Goal: Task Accomplishment & Management: Manage account settings

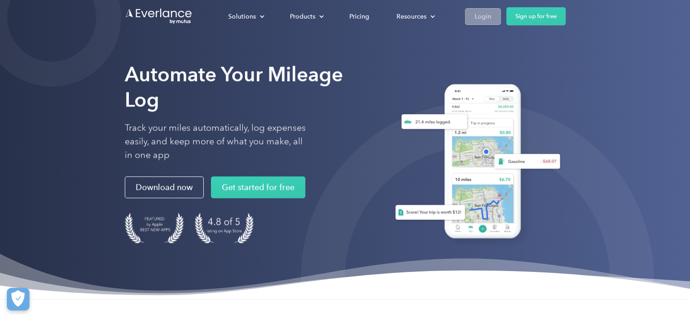
click at [481, 19] on div "Login" at bounding box center [482, 16] width 17 height 11
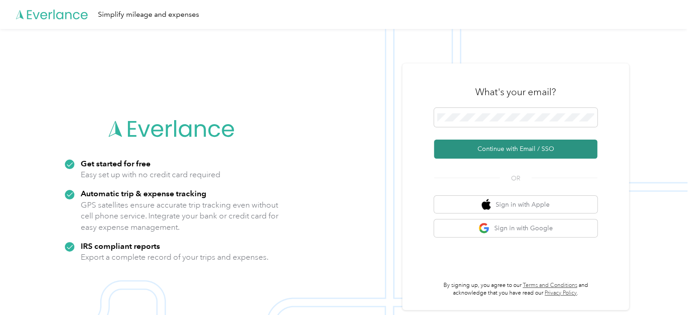
click at [535, 152] on button "Continue with Email / SSO" at bounding box center [515, 149] width 163 height 19
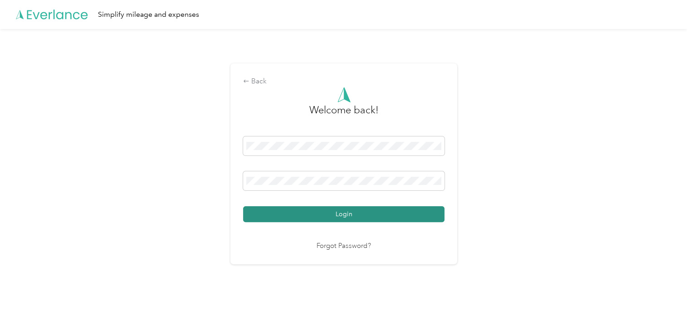
click at [349, 214] on button "Login" at bounding box center [343, 214] width 201 height 16
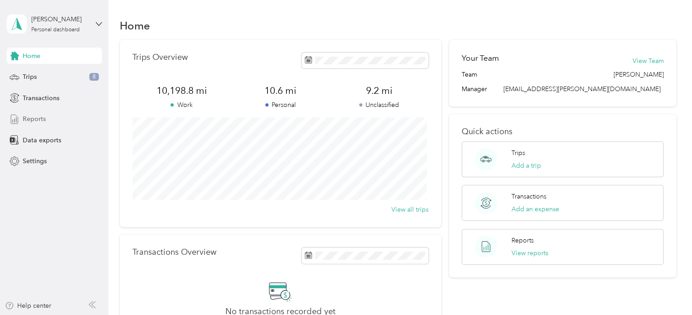
click at [34, 120] on span "Reports" at bounding box center [34, 119] width 23 height 10
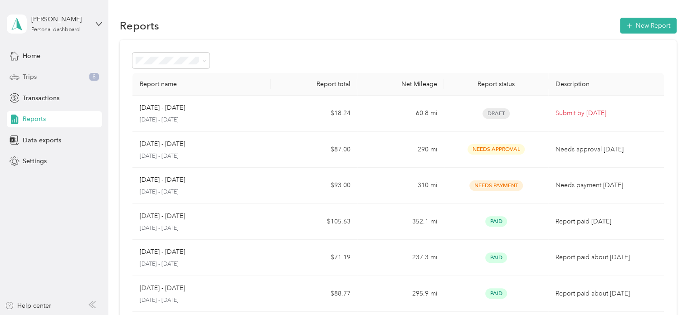
click at [28, 76] on span "Trips" at bounding box center [30, 77] width 14 height 10
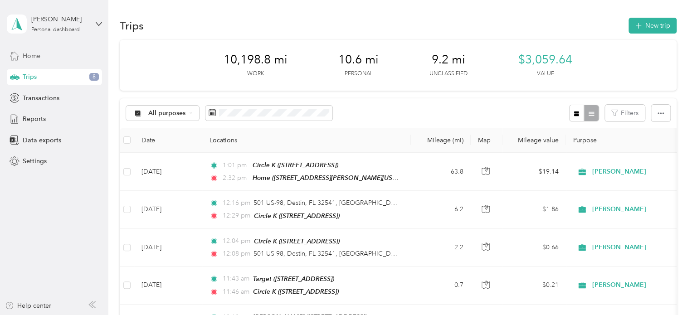
click at [32, 55] on span "Home" at bounding box center [32, 56] width 18 height 10
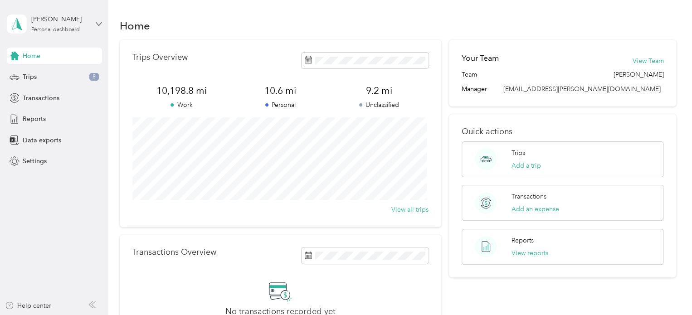
click at [99, 22] on icon at bounding box center [99, 24] width 6 height 6
click at [38, 73] on div "Log out" at bounding box center [32, 71] width 35 height 10
